Goal: Information Seeking & Learning: Learn about a topic

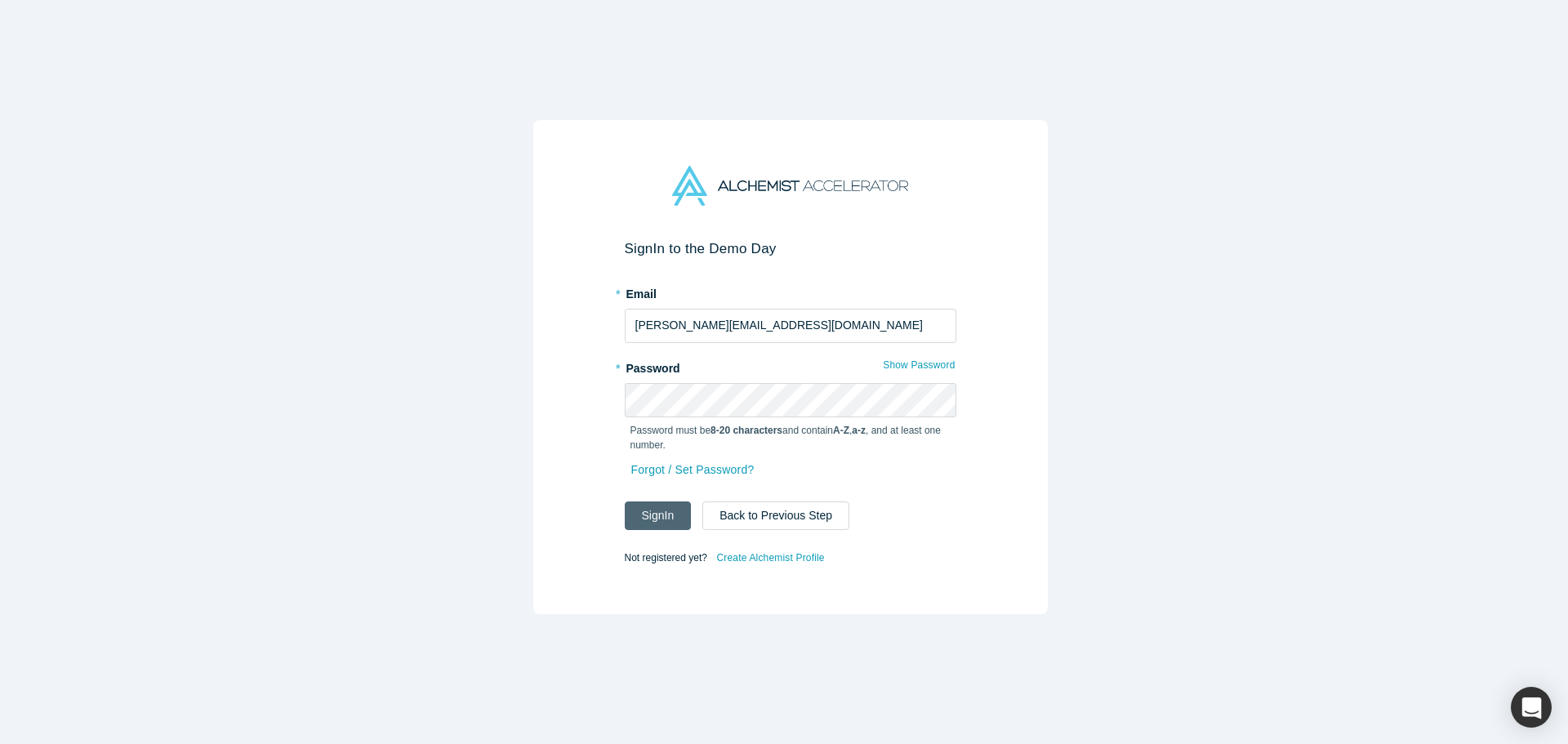
click at [658, 510] on button "Sign In" at bounding box center [658, 515] width 67 height 28
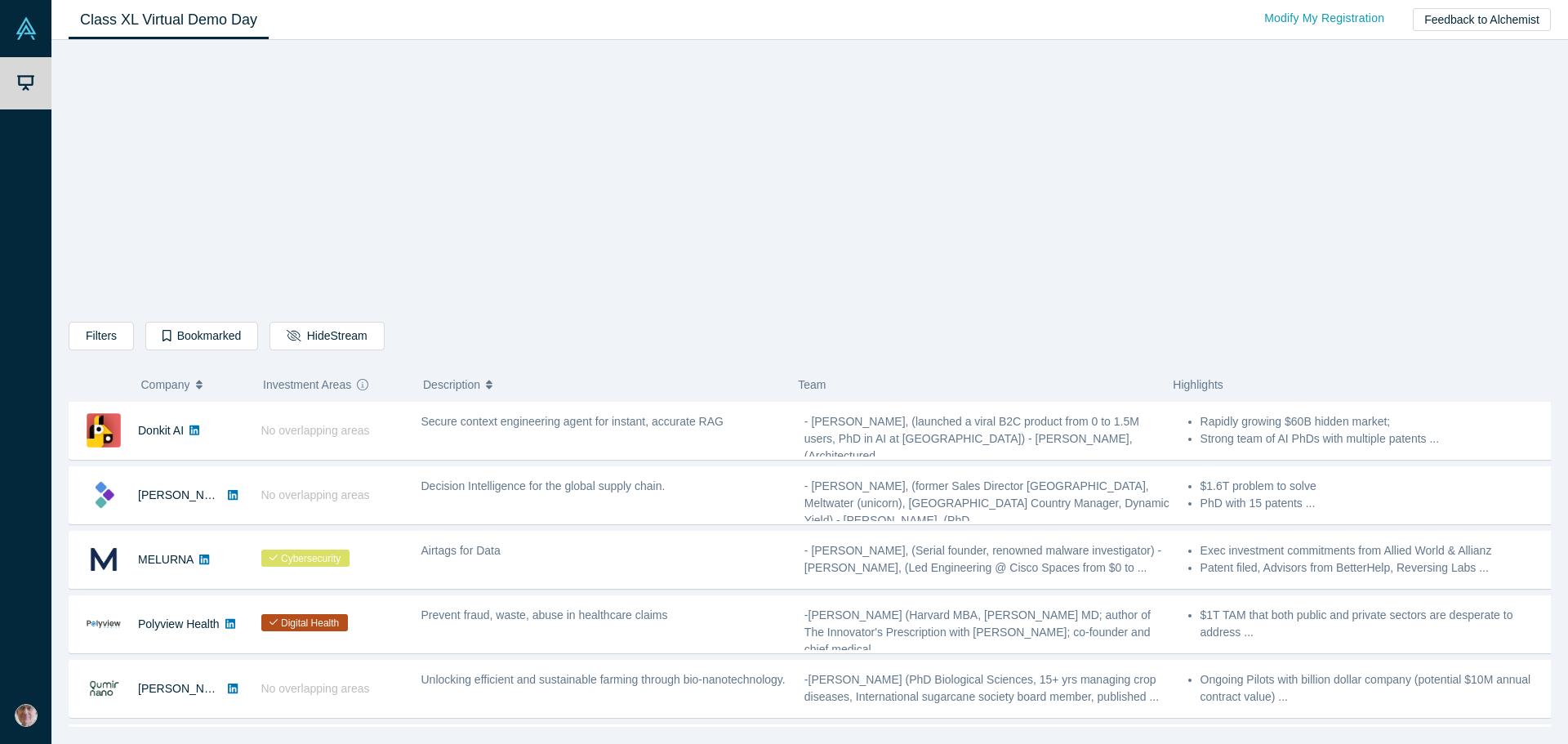
click at [202, 386] on icon "button" at bounding box center [200, 384] width 7 height 11
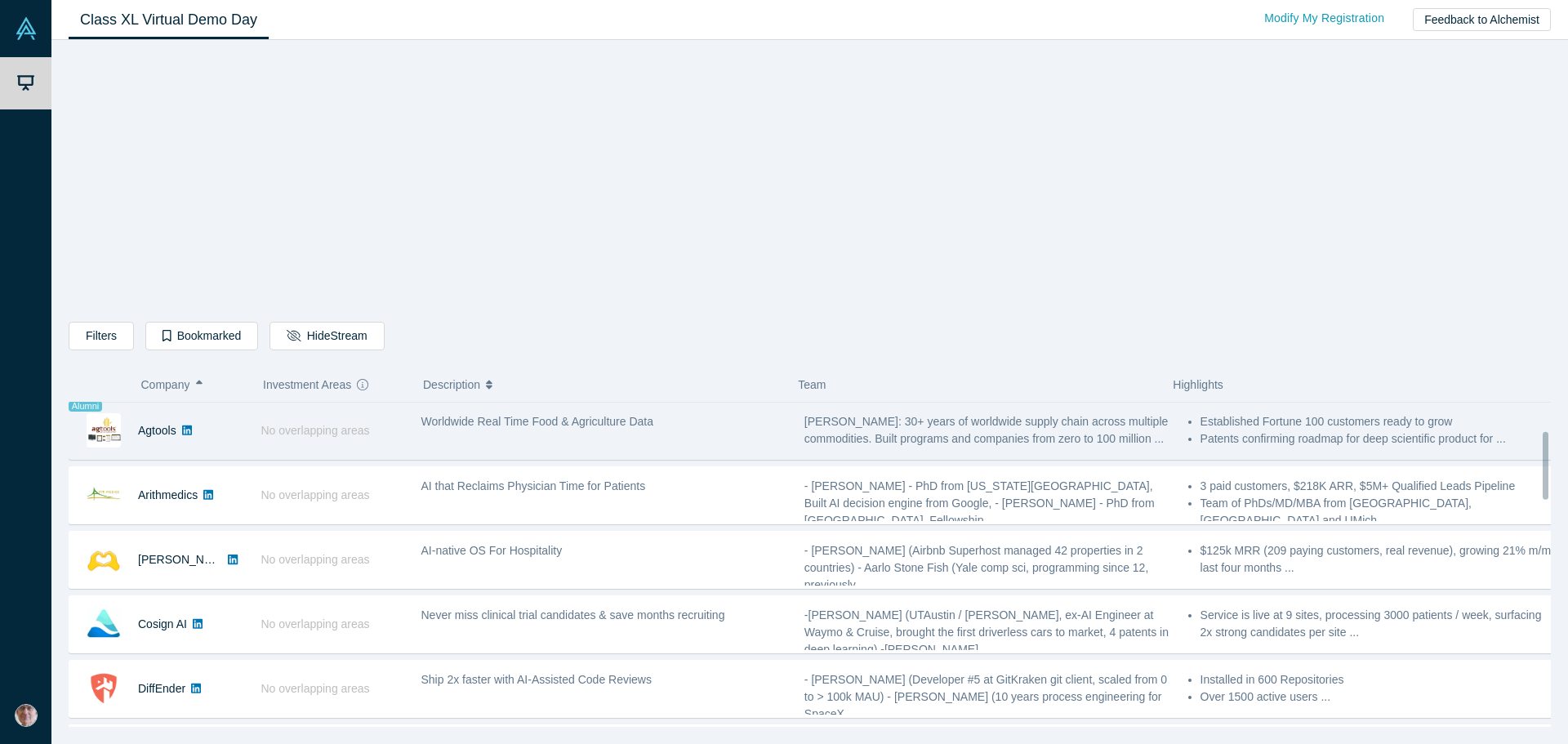
scroll to position [164, 0]
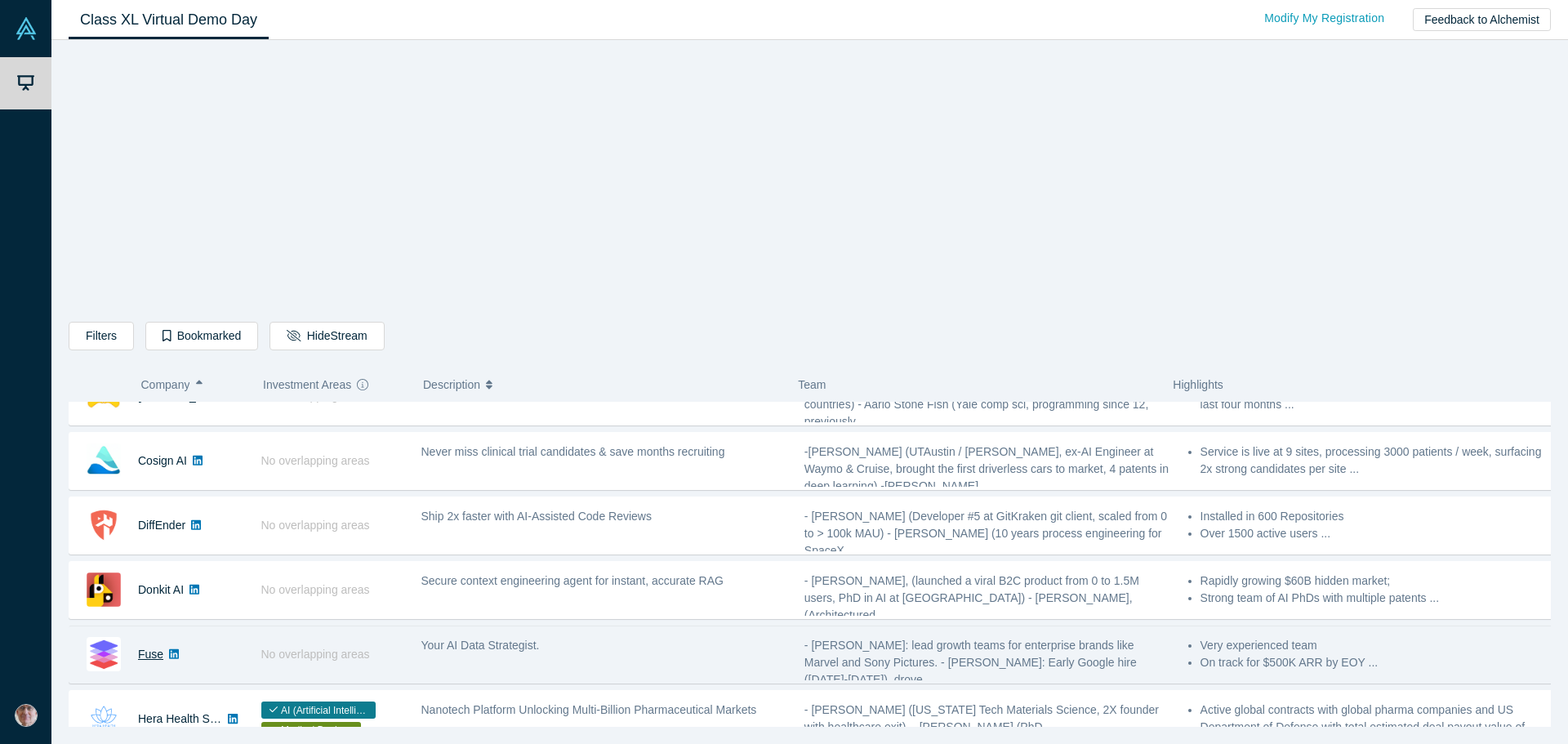
click at [154, 654] on link "Fuse" at bounding box center [150, 654] width 25 height 13
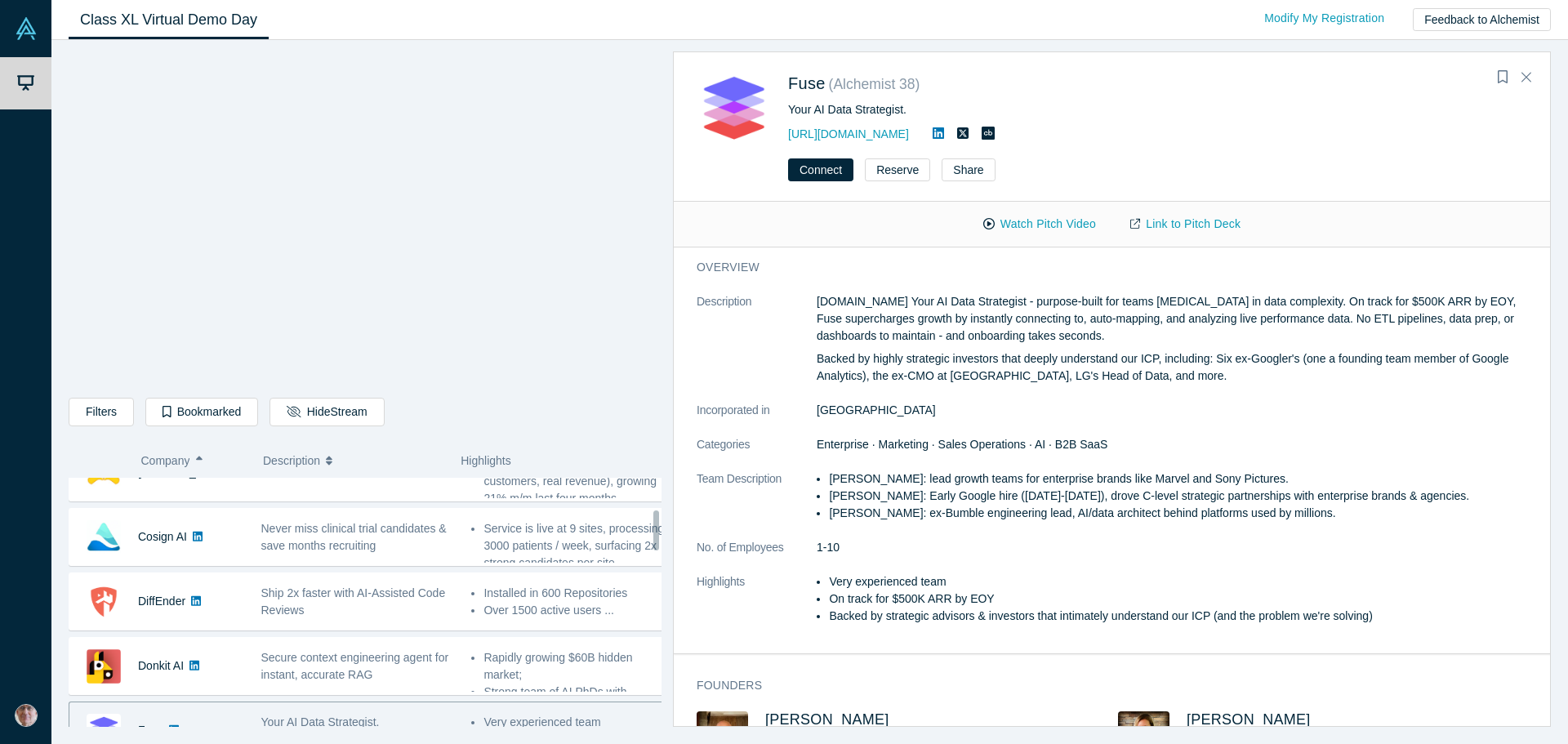
scroll to position [196, 0]
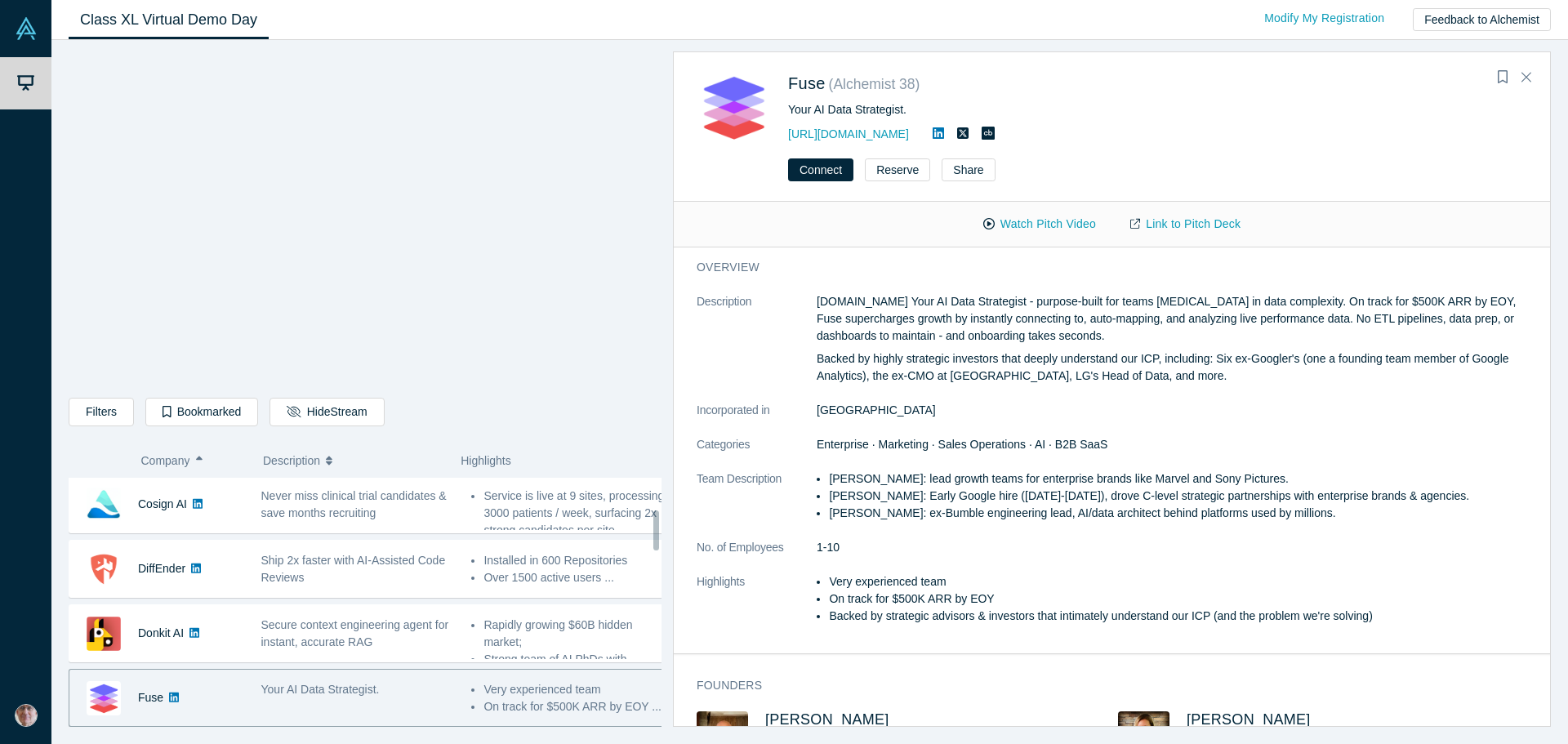
click at [208, 685] on div "Fuse" at bounding box center [157, 697] width 175 height 56
click at [1203, 226] on link "Link to Pitch Deck" at bounding box center [1185, 224] width 145 height 28
click at [1060, 226] on button "Watch Pitch Video" at bounding box center [1039, 224] width 147 height 28
